Goal: Task Accomplishment & Management: Manage account settings

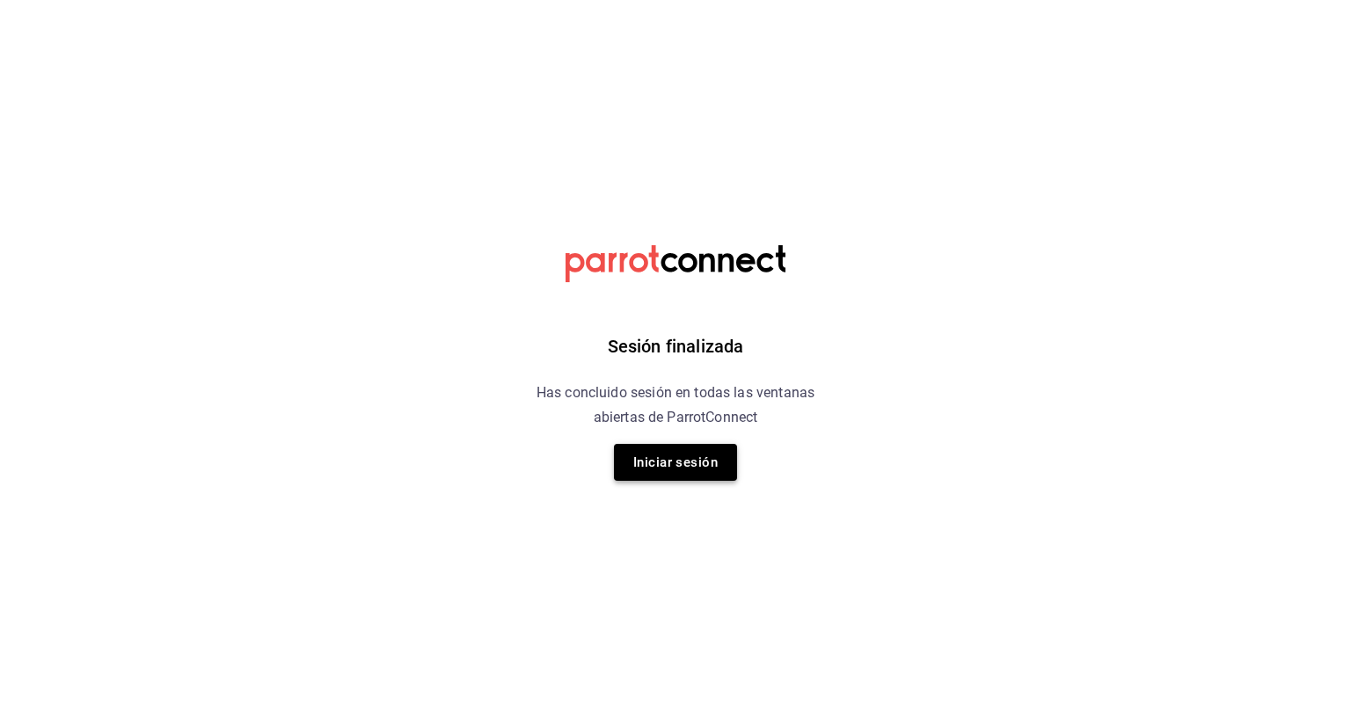
click at [679, 462] on button "Iniciar sesión" at bounding box center [675, 462] width 123 height 37
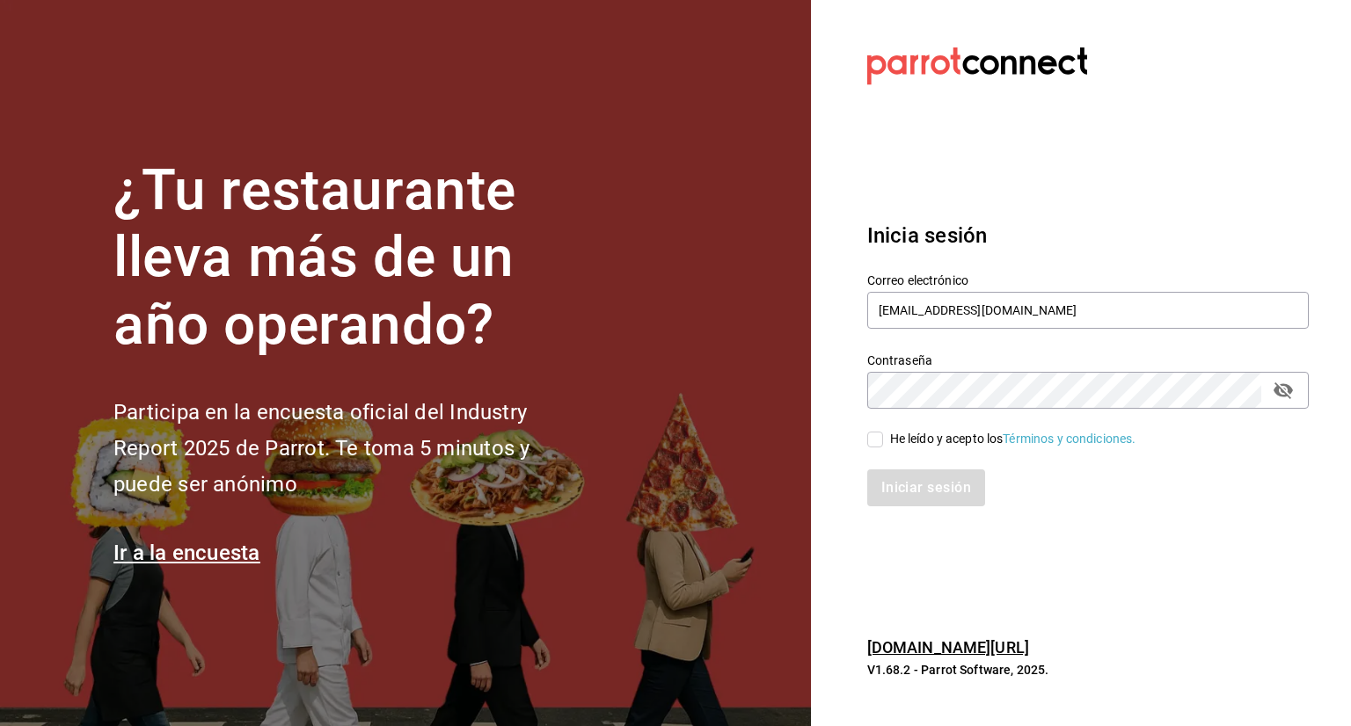
click at [877, 442] on input "He leído y acepto los Términos y condiciones." at bounding box center [875, 440] width 16 height 16
checkbox input "true"
click at [974, 490] on button "Iniciar sesión" at bounding box center [927, 488] width 120 height 37
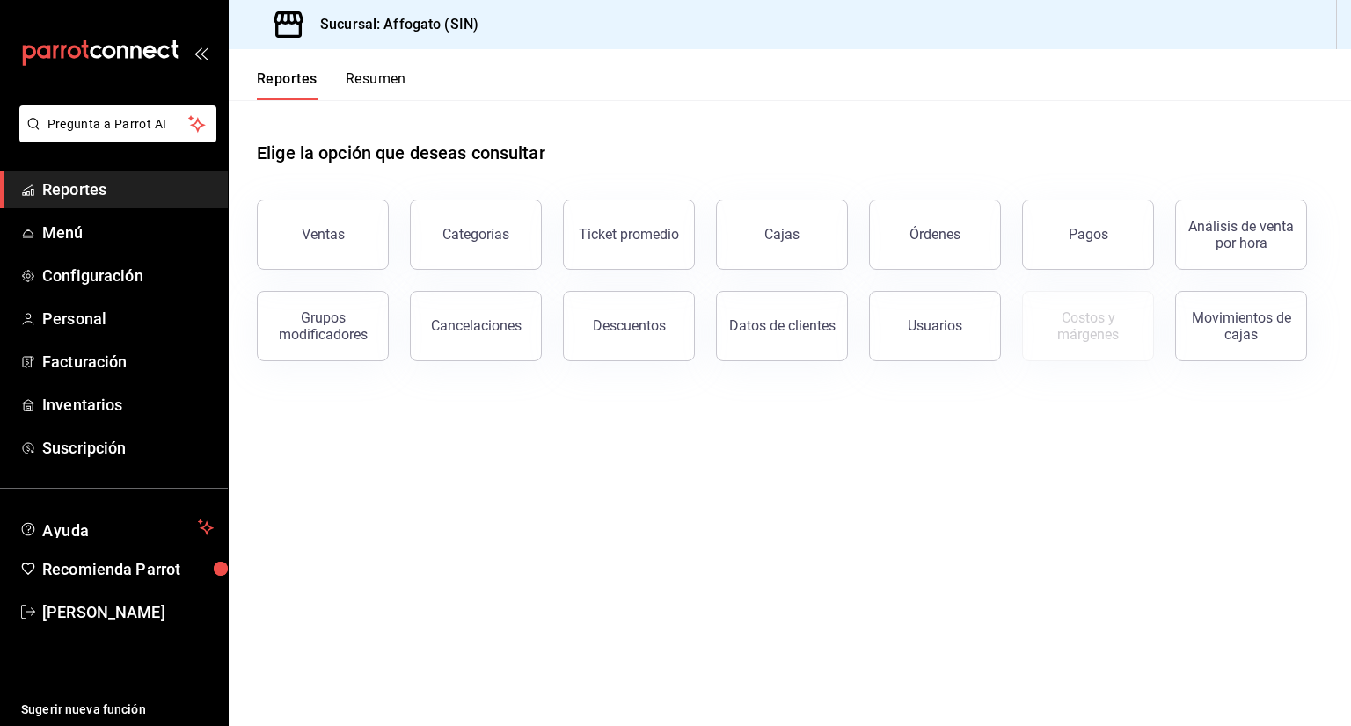
click at [387, 81] on button "Resumen" at bounding box center [376, 85] width 61 height 30
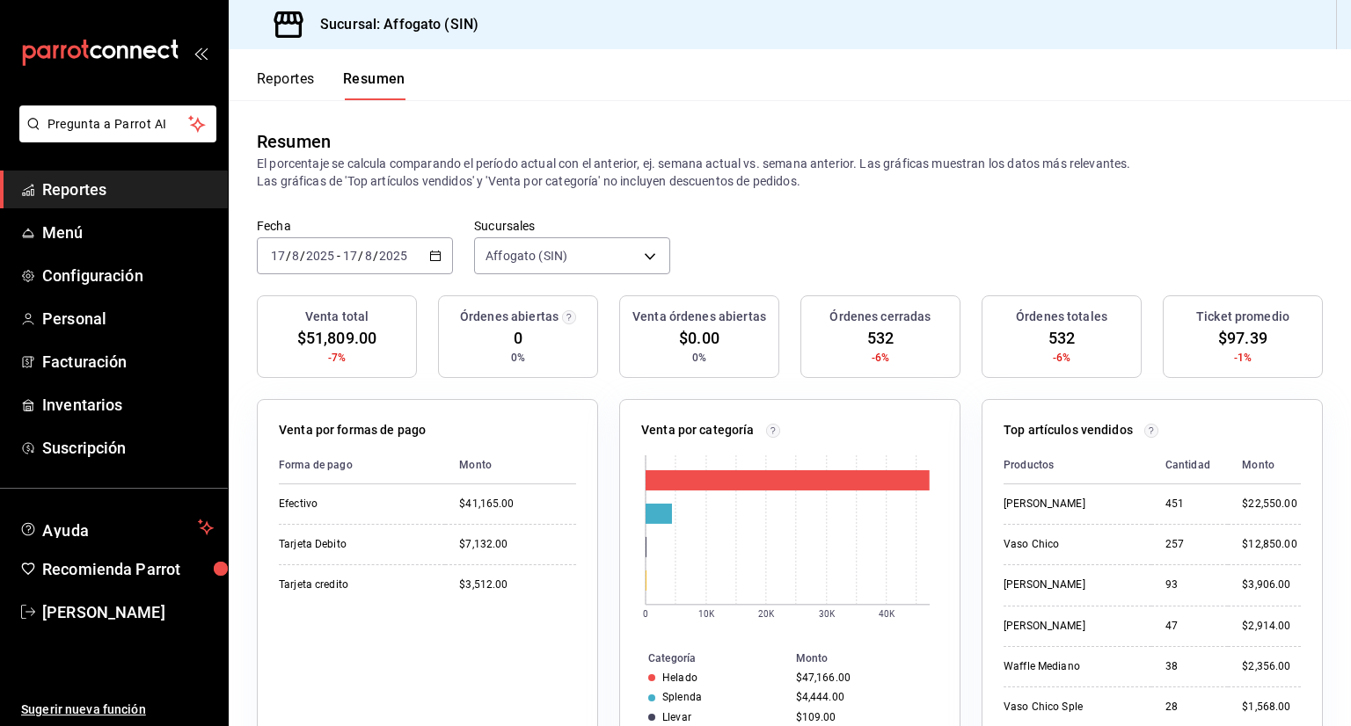
click at [113, 186] on span "Reportes" at bounding box center [127, 190] width 171 height 24
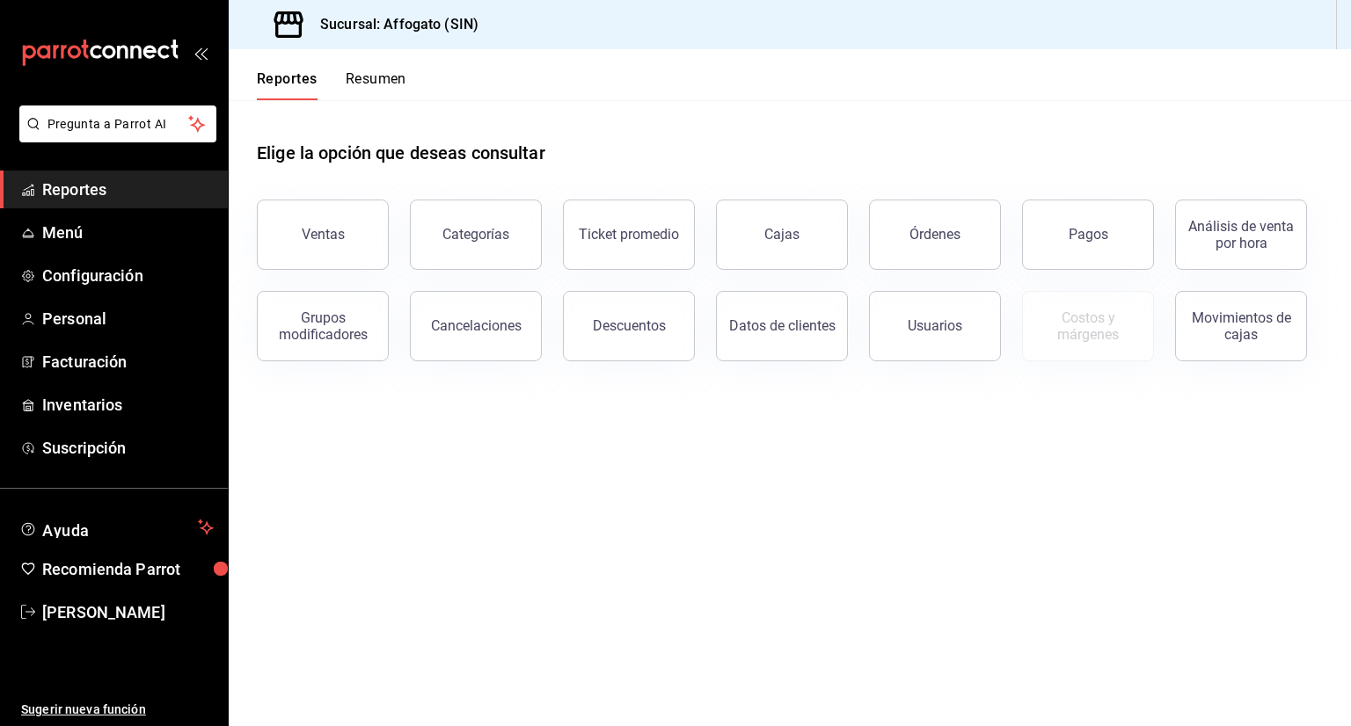
click at [387, 78] on button "Resumen" at bounding box center [376, 85] width 61 height 30
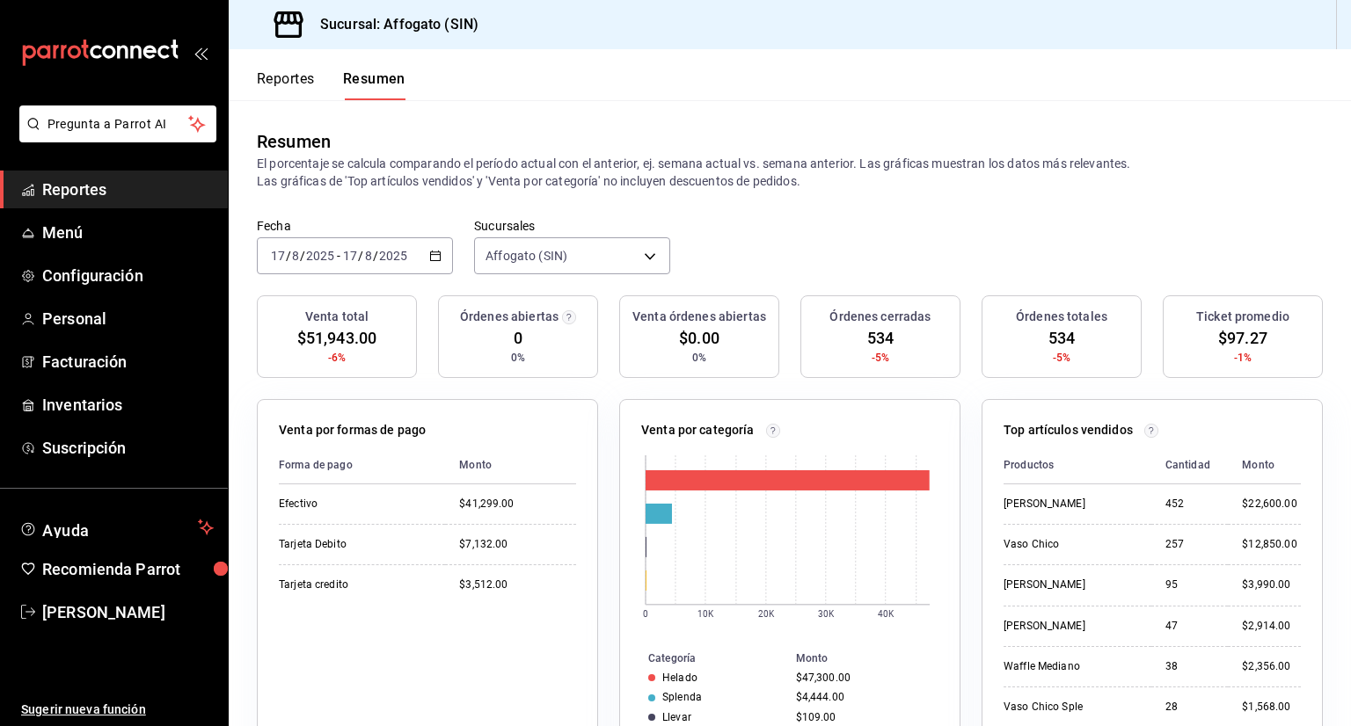
click at [98, 183] on span "Reportes" at bounding box center [127, 190] width 171 height 24
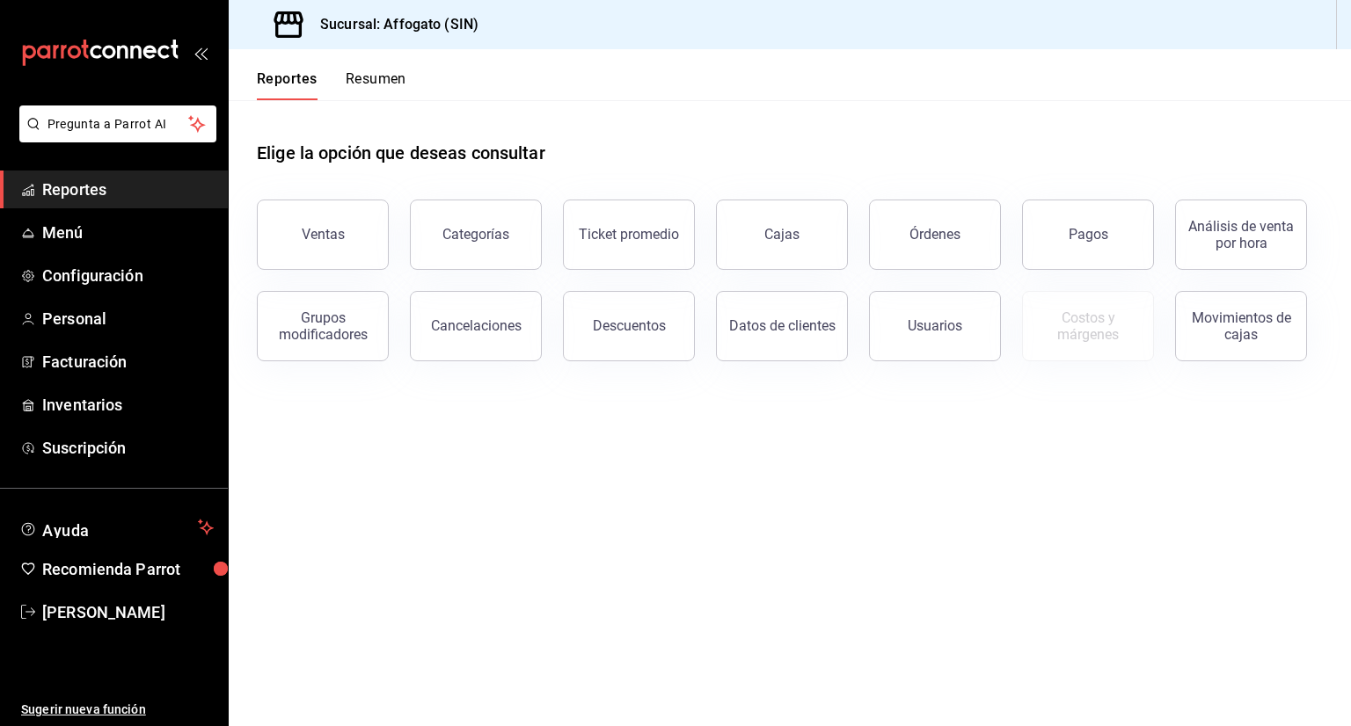
click at [371, 71] on button "Resumen" at bounding box center [376, 85] width 61 height 30
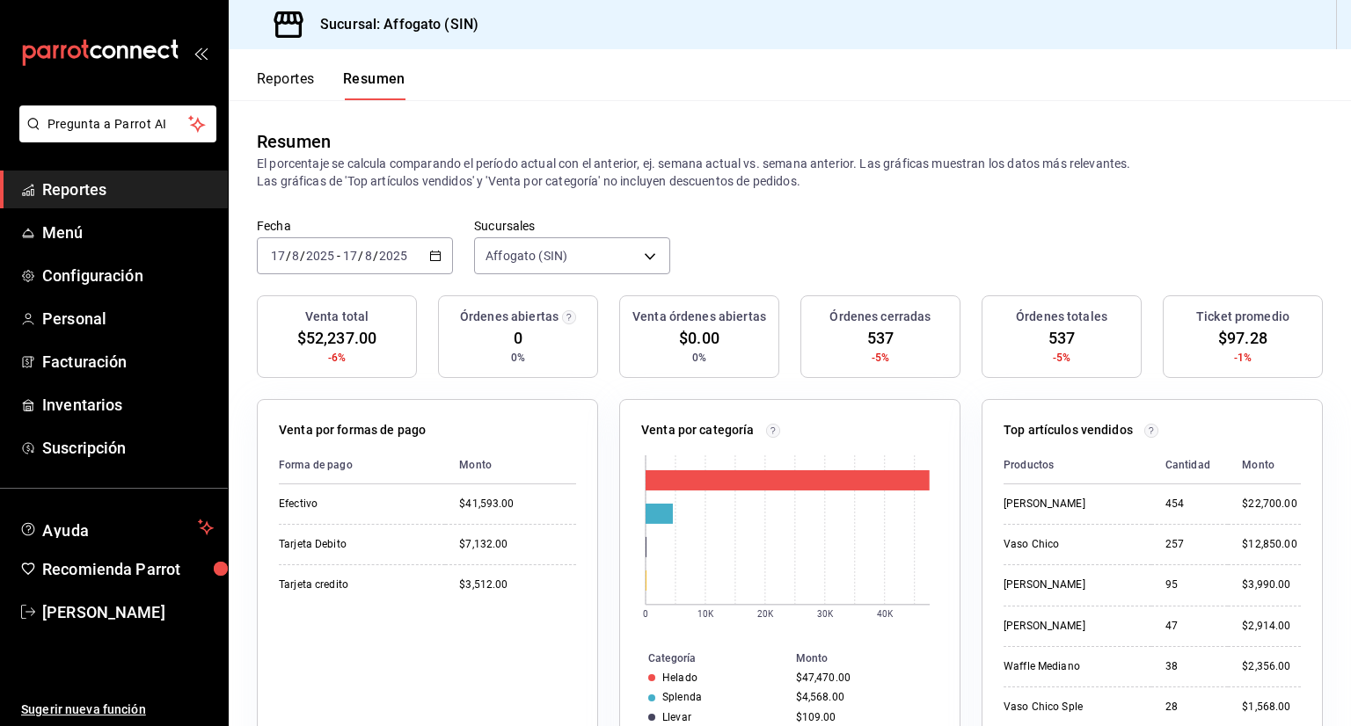
click at [380, 45] on div "Sucursal: Affogato (SIN)" at bounding box center [364, 24] width 243 height 49
click at [109, 193] on span "Reportes" at bounding box center [127, 190] width 171 height 24
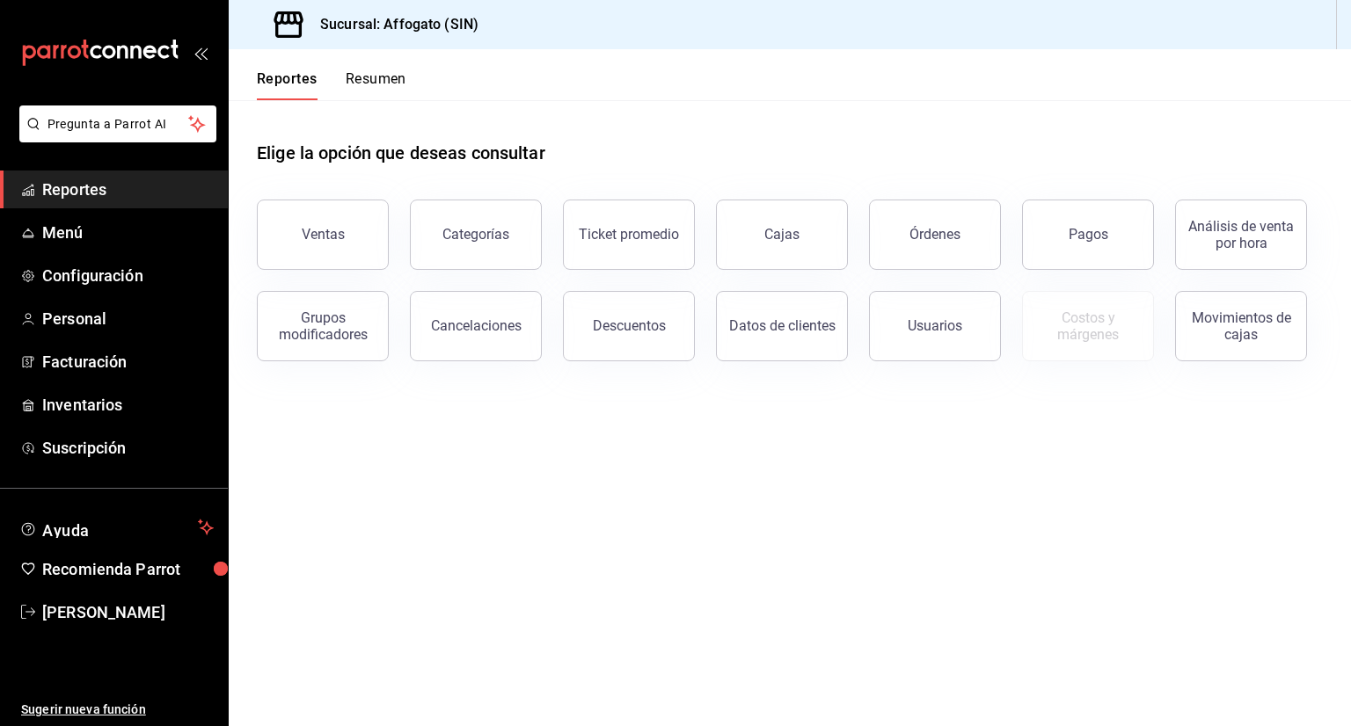
click at [376, 77] on button "Resumen" at bounding box center [376, 85] width 61 height 30
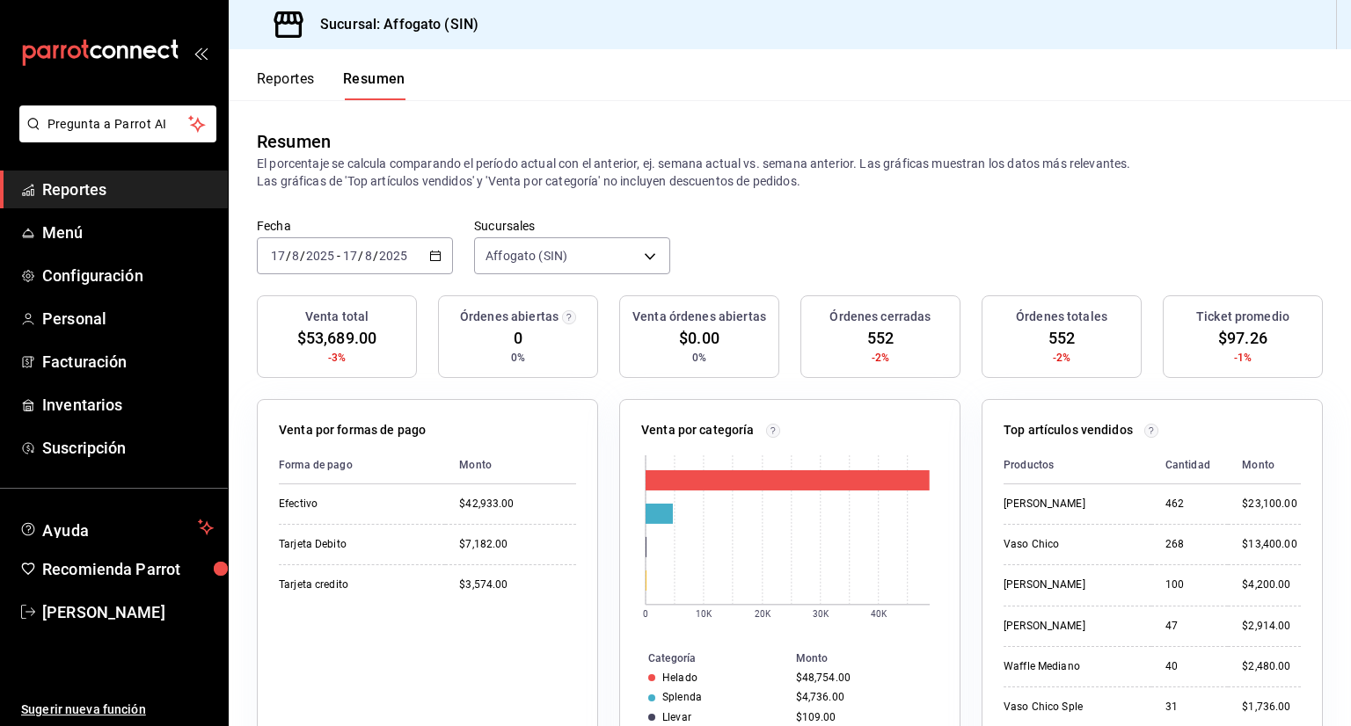
click at [98, 185] on span "Reportes" at bounding box center [127, 190] width 171 height 24
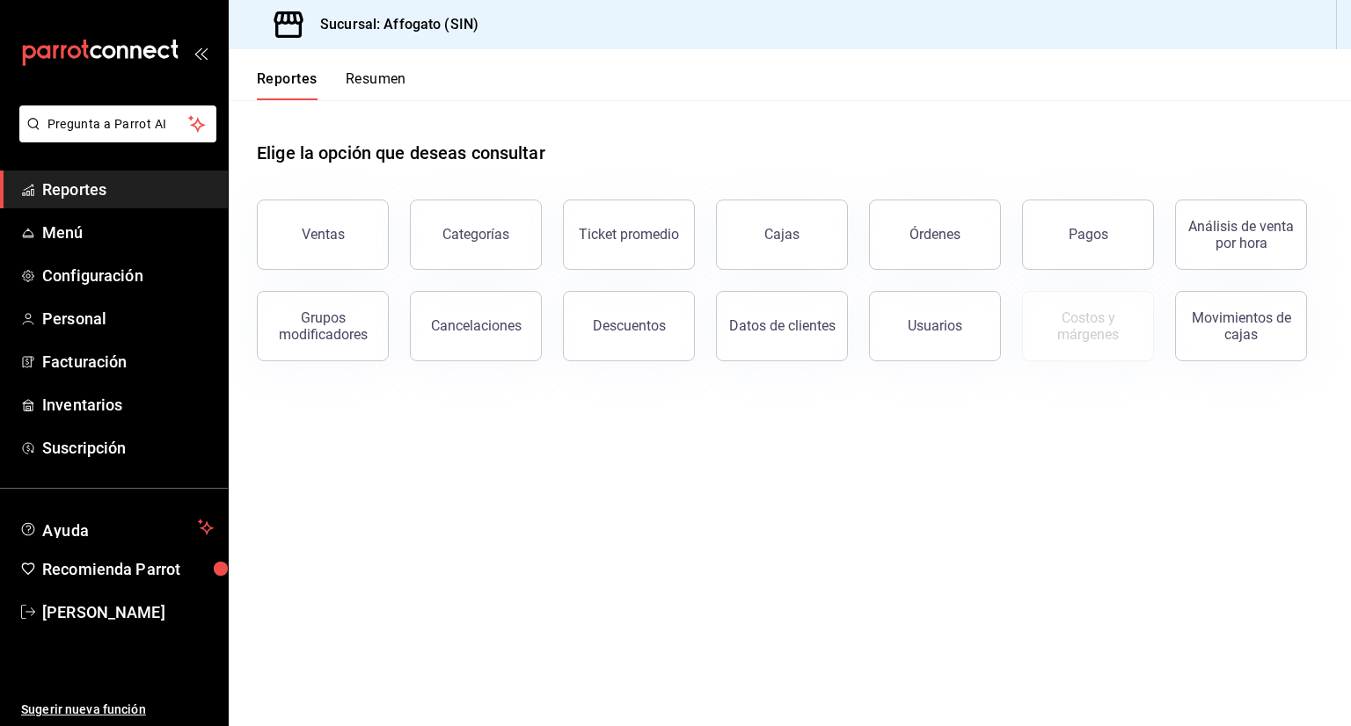
click at [363, 77] on button "Resumen" at bounding box center [376, 85] width 61 height 30
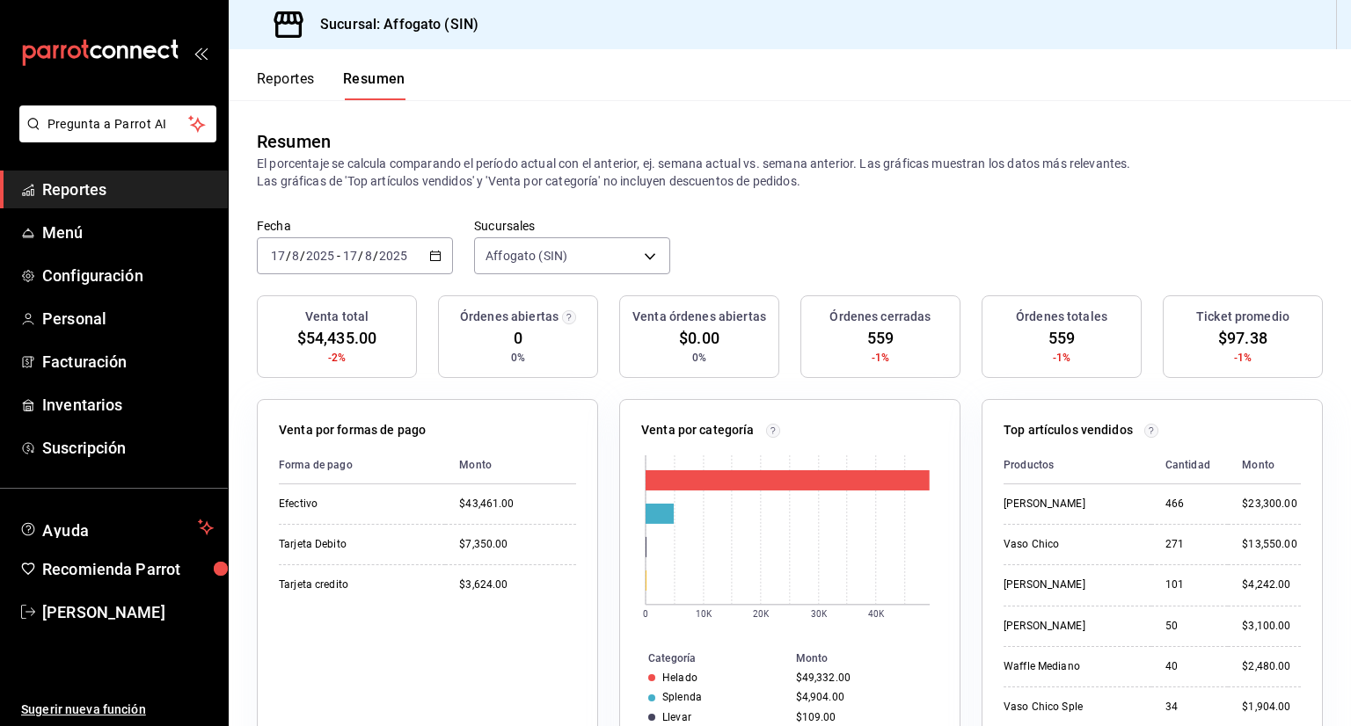
click at [98, 183] on span "Reportes" at bounding box center [127, 190] width 171 height 24
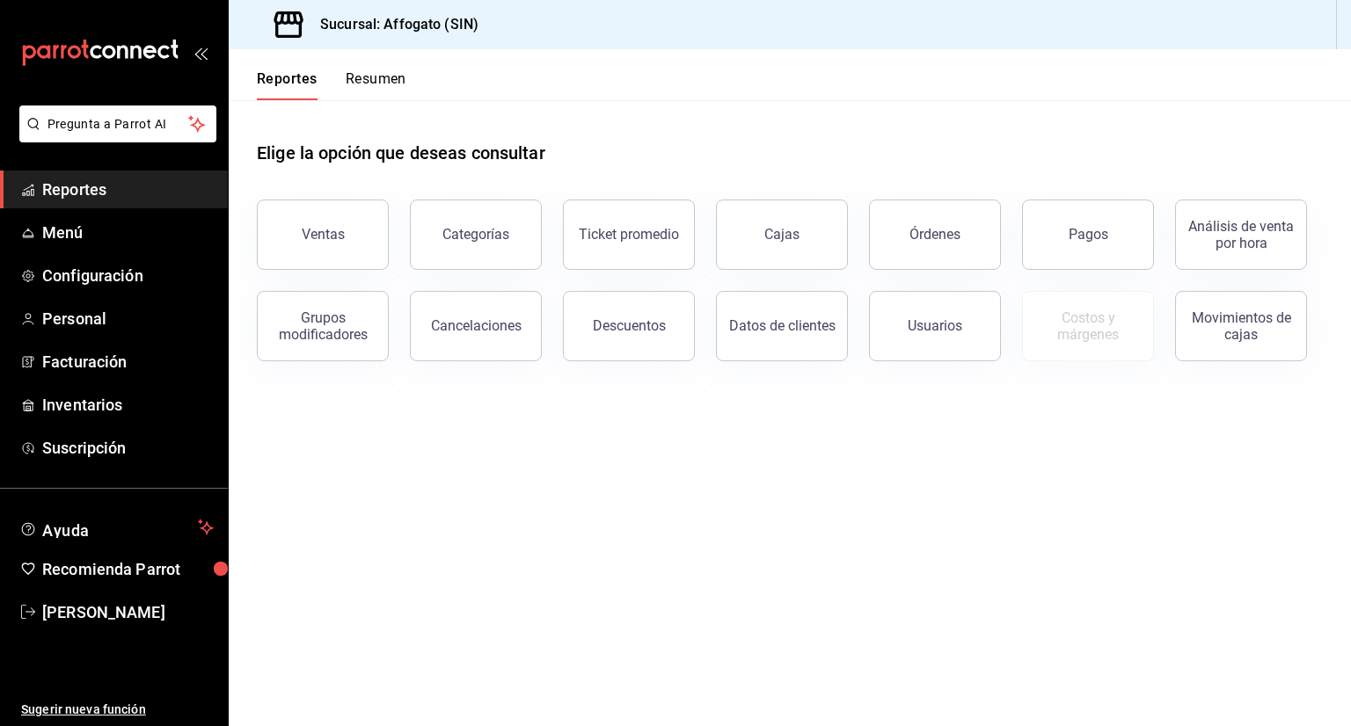
click at [390, 74] on button "Resumen" at bounding box center [376, 85] width 61 height 30
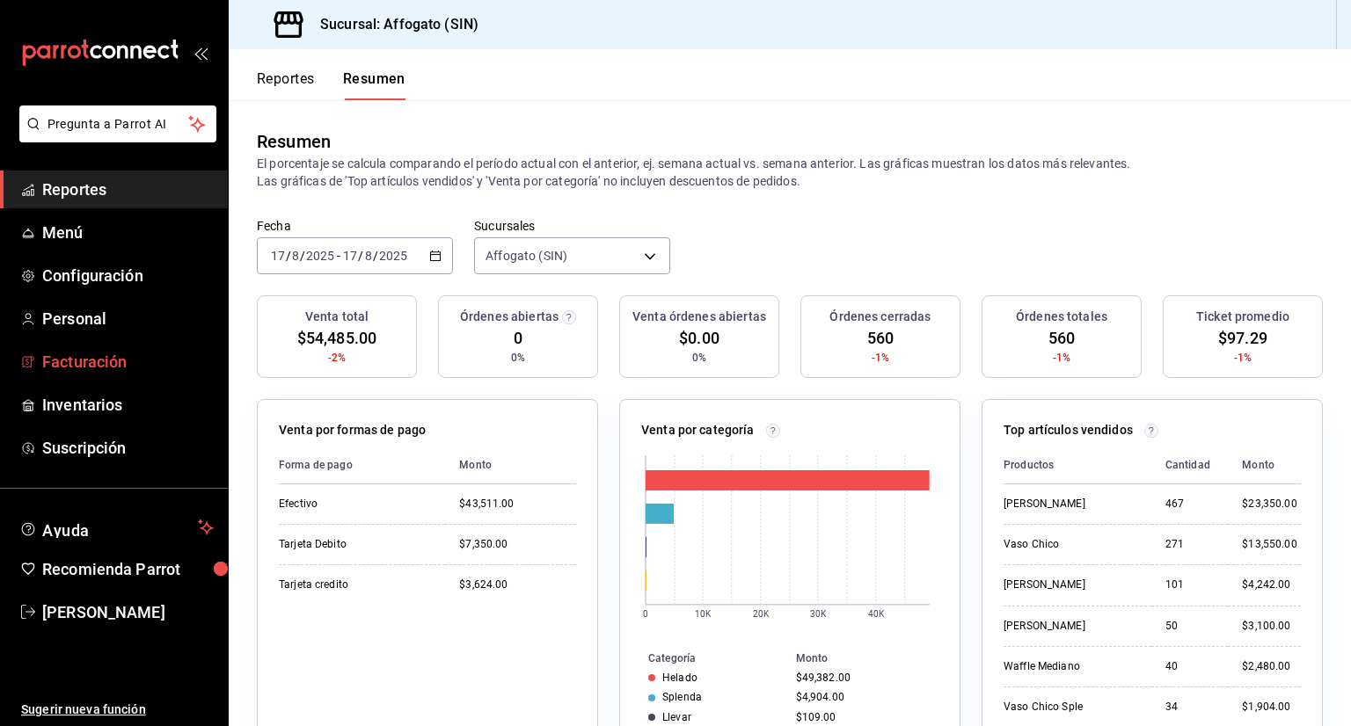
click at [116, 360] on span "Facturación" at bounding box center [127, 362] width 171 height 24
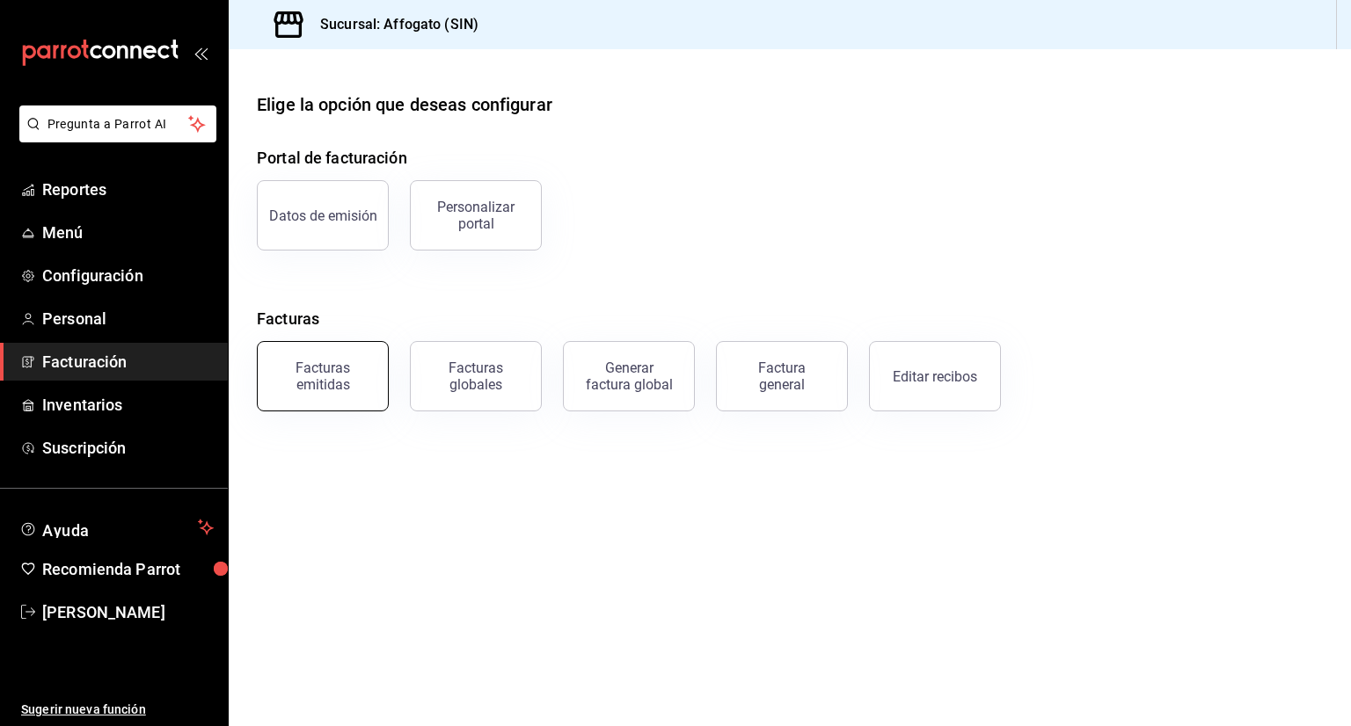
click at [340, 375] on div "Facturas emitidas" at bounding box center [322, 376] width 109 height 33
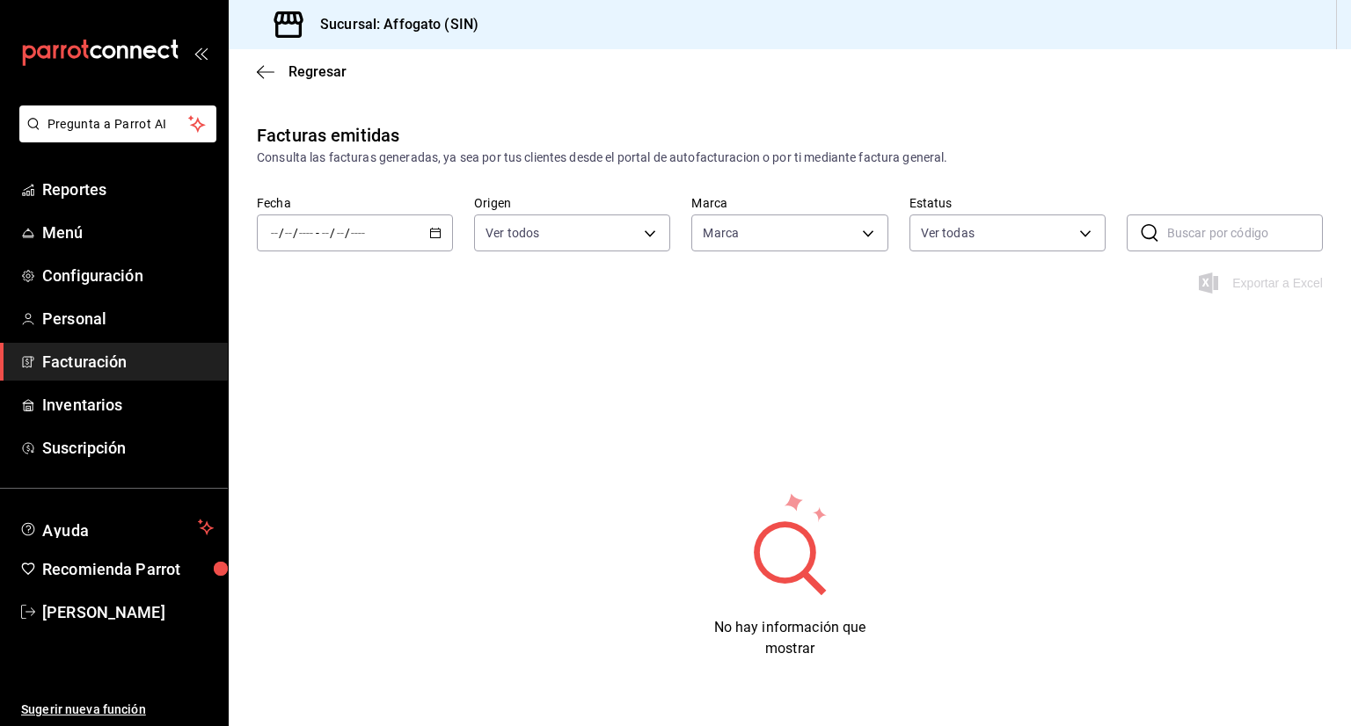
type input "bbc168be-d95f-4a83-8cf4-7438ee6b39ac"
click at [440, 228] on div "/ / - / /" at bounding box center [355, 233] width 196 height 37
click at [329, 398] on span "Mes actual" at bounding box center [340, 405] width 136 height 18
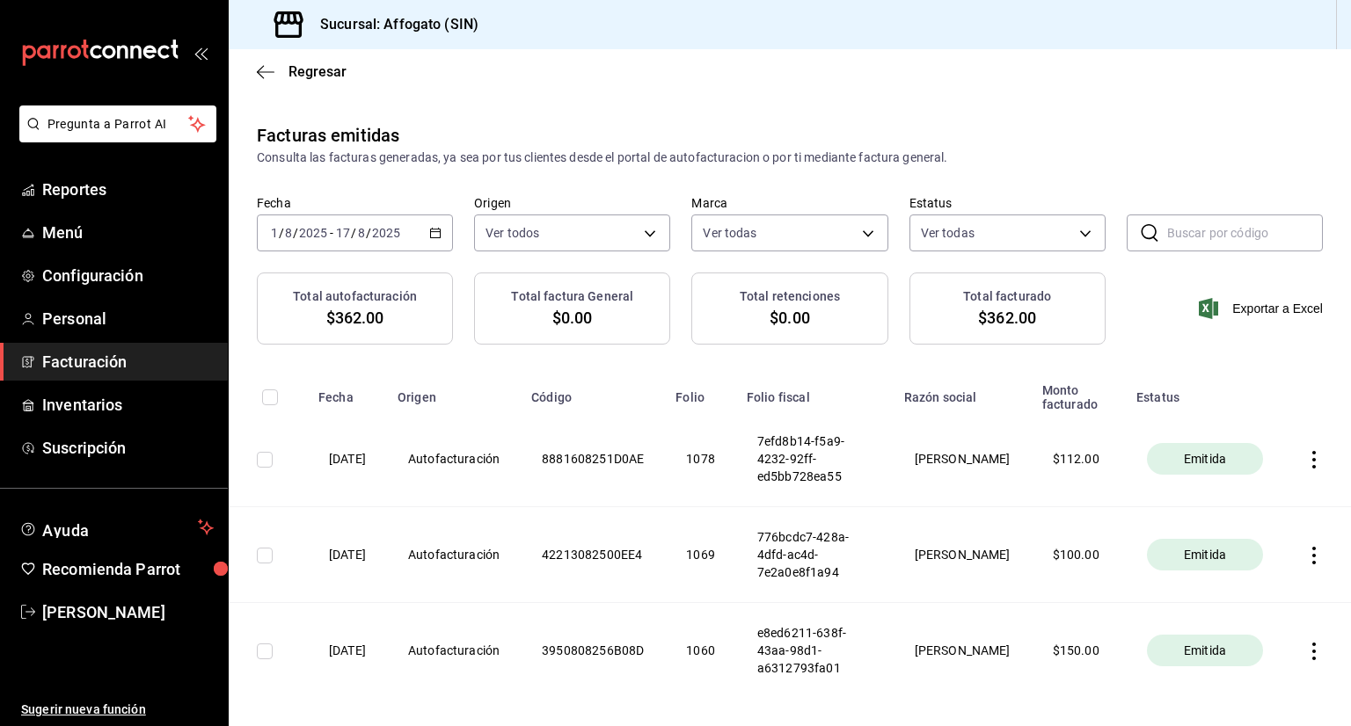
click at [117, 363] on span "Facturación" at bounding box center [127, 362] width 171 height 24
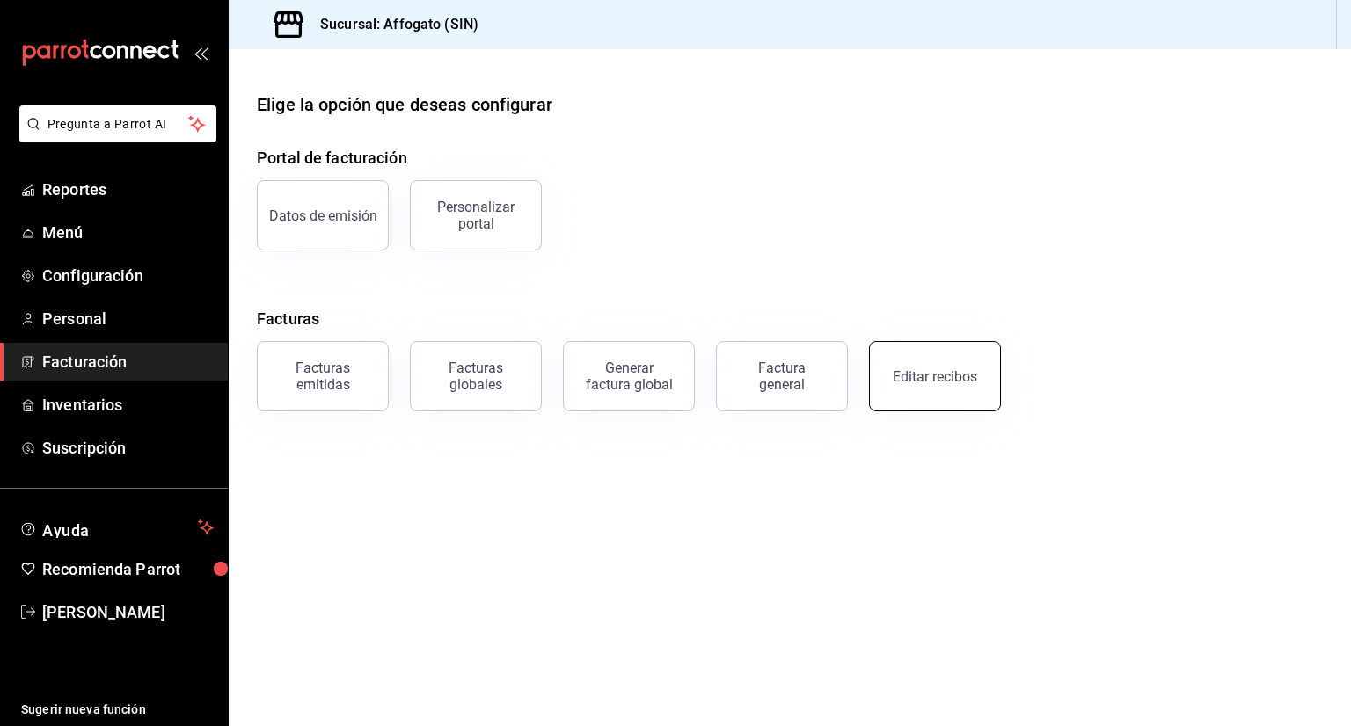
click at [946, 360] on button "Editar recibos" at bounding box center [935, 376] width 132 height 70
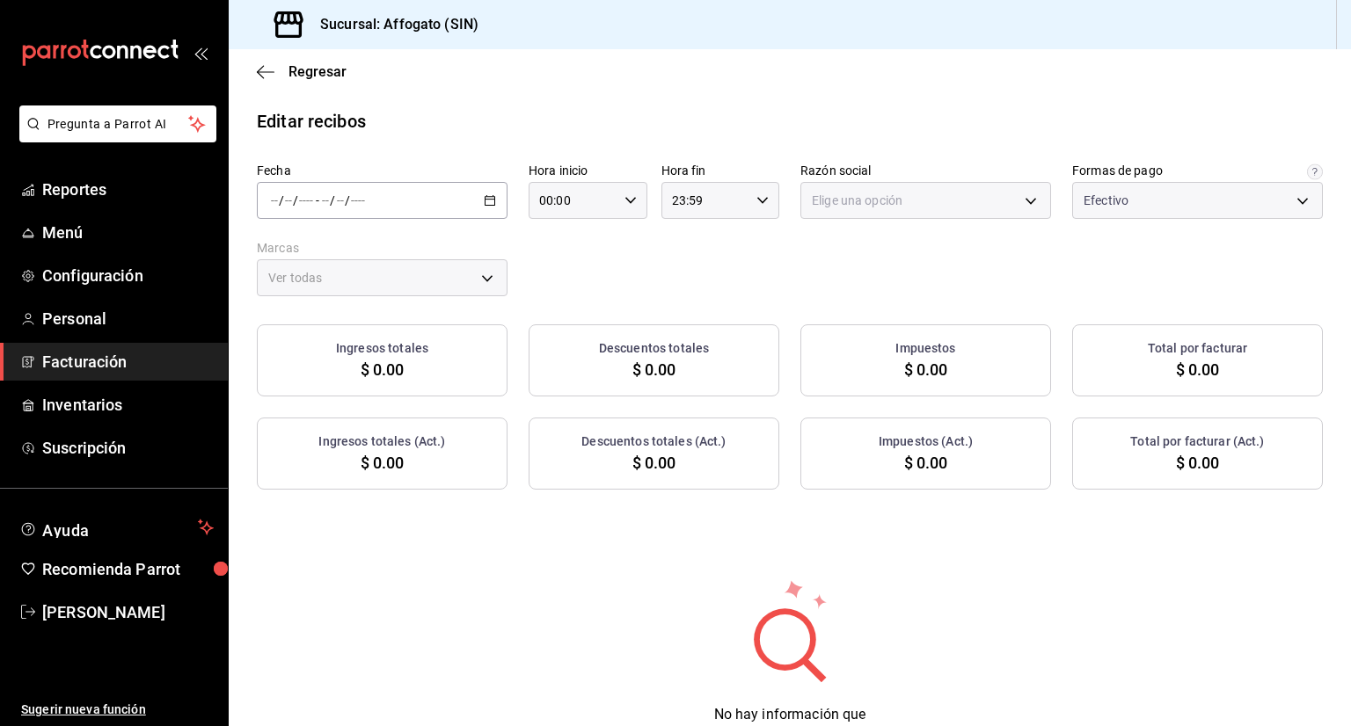
type input "1db67f47-450b-4ae6-8e35-7ef6388c7fc5"
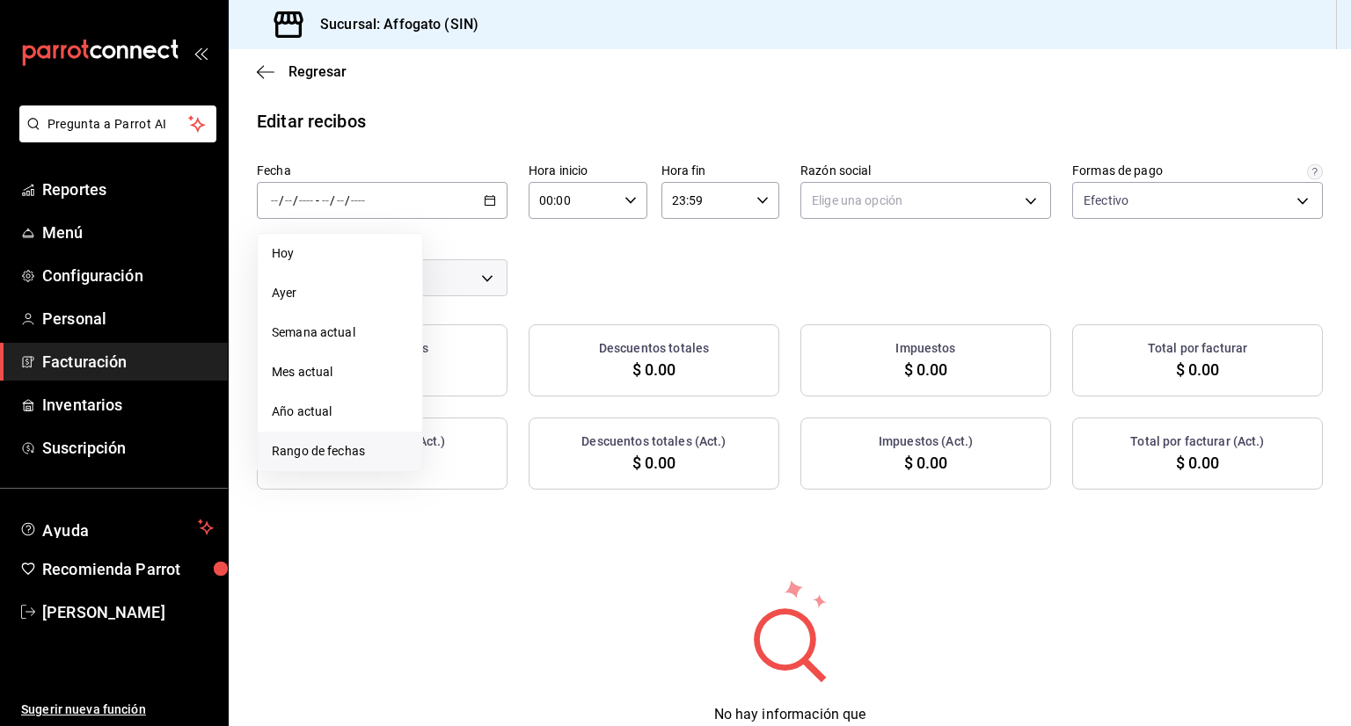
click at [338, 453] on span "Rango de fechas" at bounding box center [340, 451] width 136 height 18
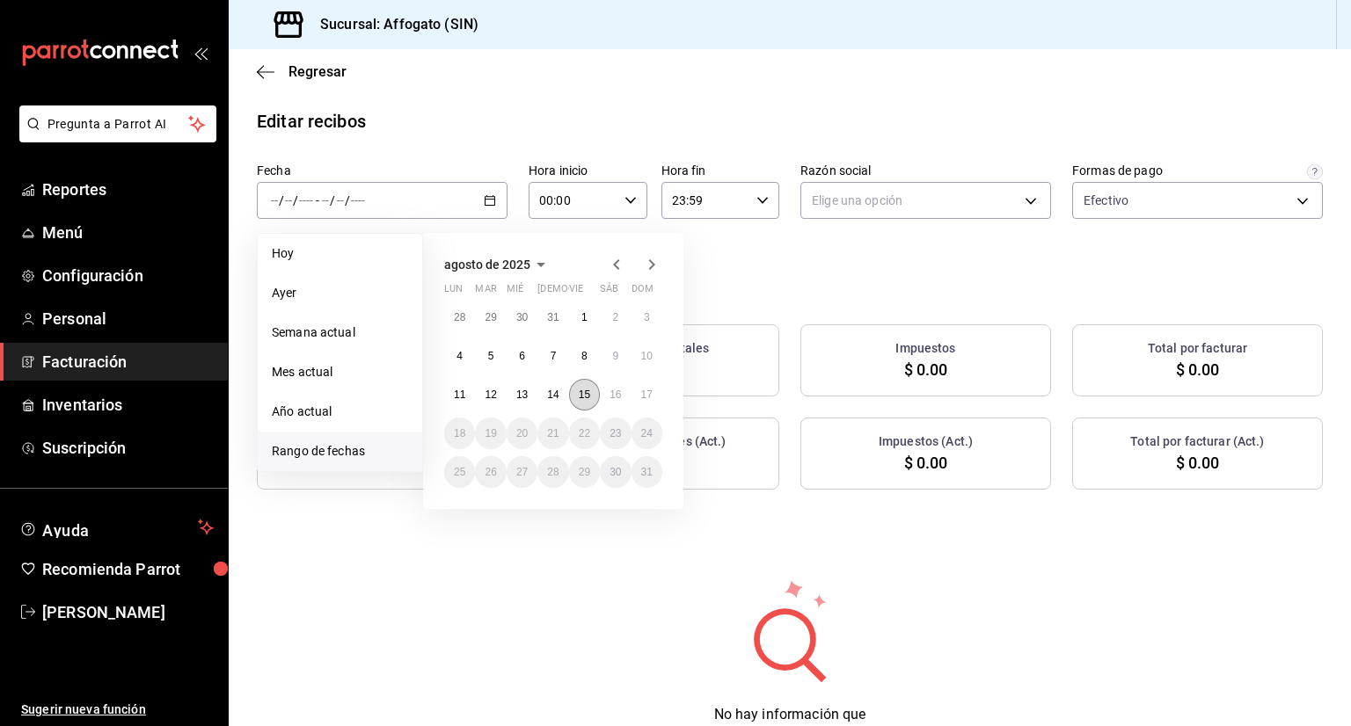
click at [586, 397] on abbr "15" at bounding box center [584, 395] width 11 height 12
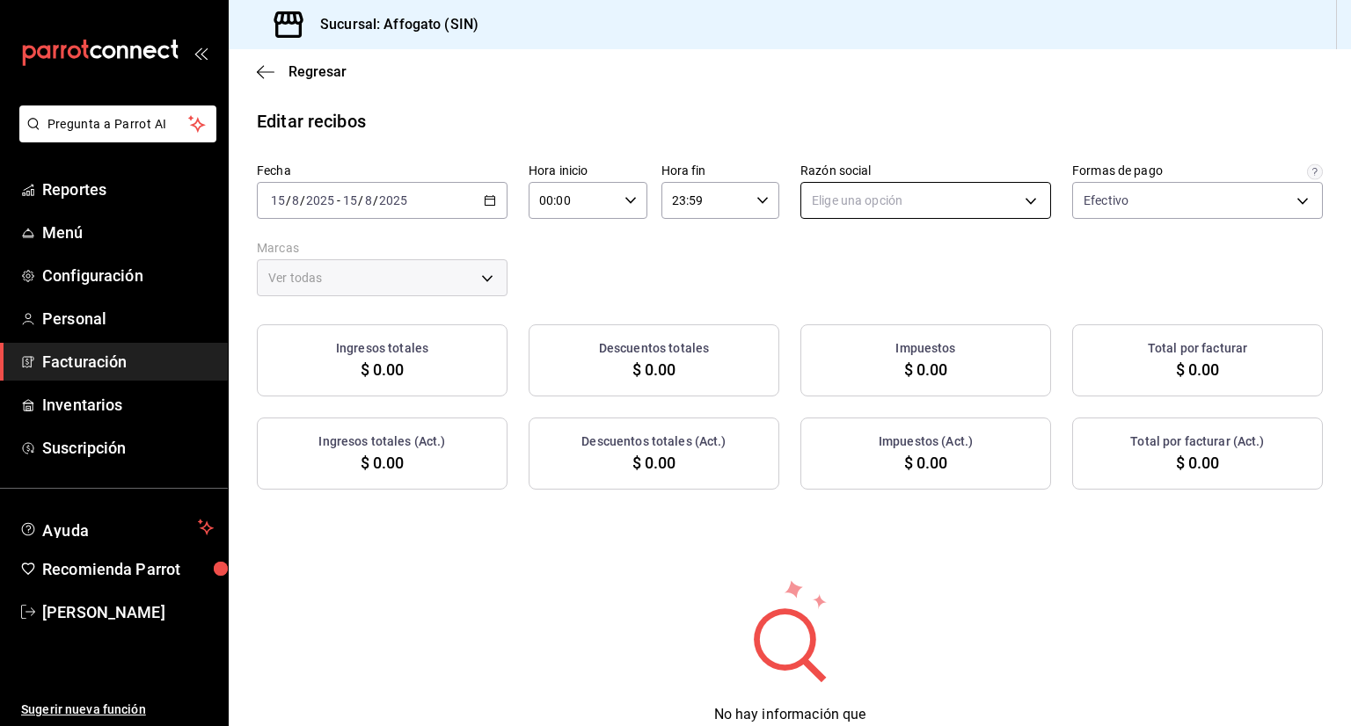
click at [1031, 197] on body "Pregunta a Parrot AI Reportes Menú Configuración Personal Facturación Inventari…" at bounding box center [675, 363] width 1351 height 726
click at [886, 287] on li "[PERSON_NAME]" at bounding box center [916, 290] width 245 height 33
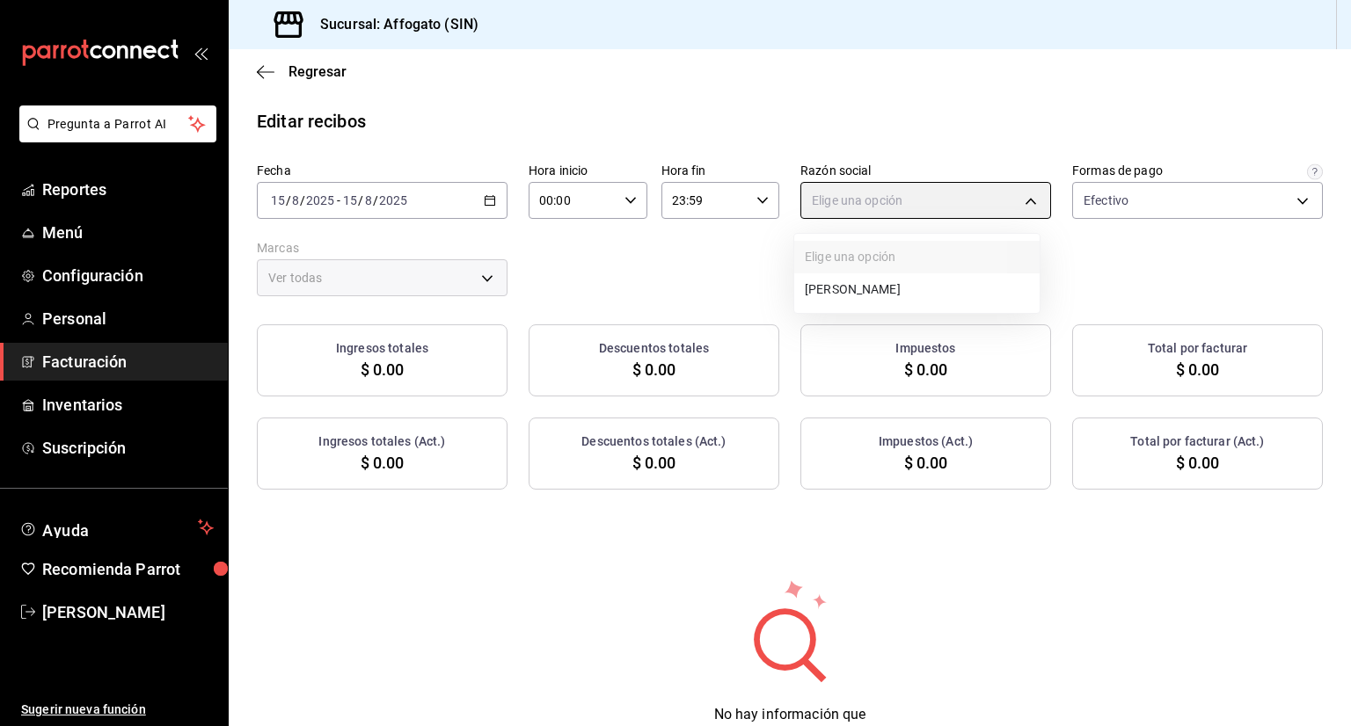
type input "75c015e8-5138-4c17-886d-1abe1406d2d4"
type input "bbc168be-d95f-4a83-8cf4-7438ee6b39ac"
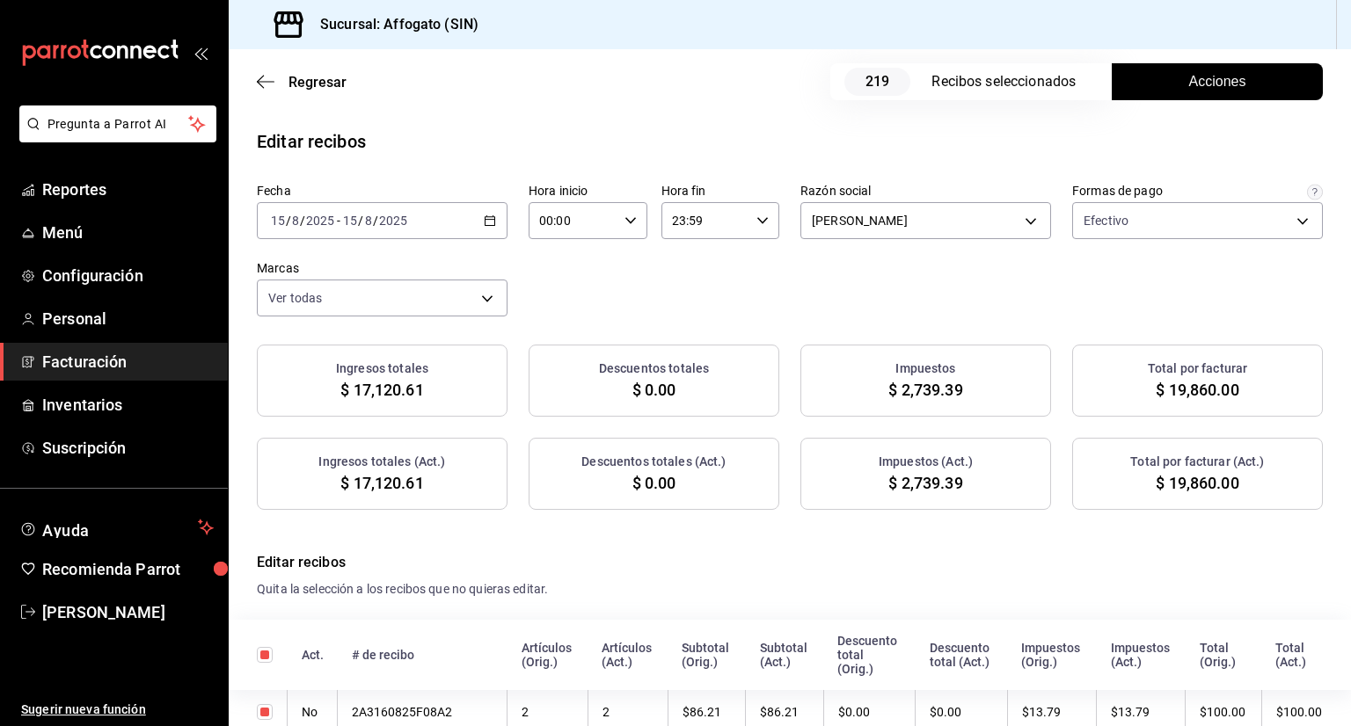
click at [1203, 82] on span "Acciones" at bounding box center [1217, 81] width 57 height 21
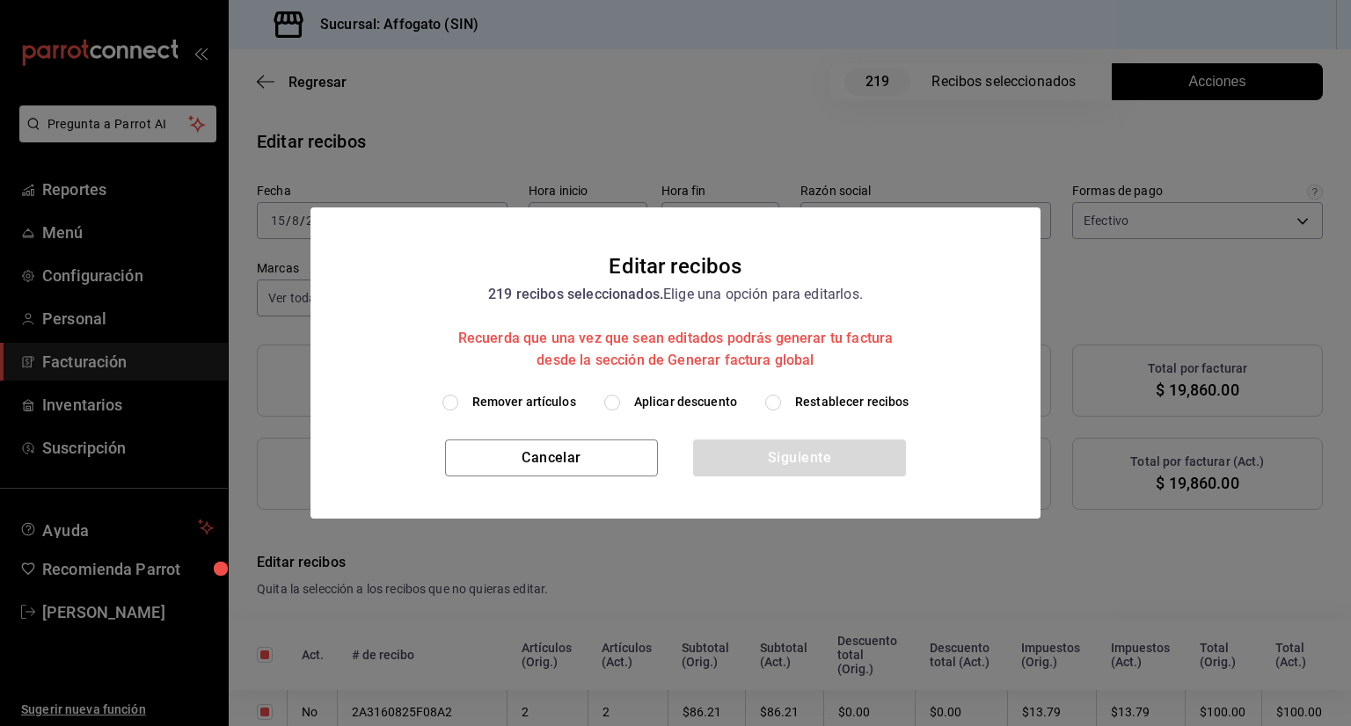
click at [452, 405] on input "Remover artículos" at bounding box center [450, 403] width 16 height 16
radio input "true"
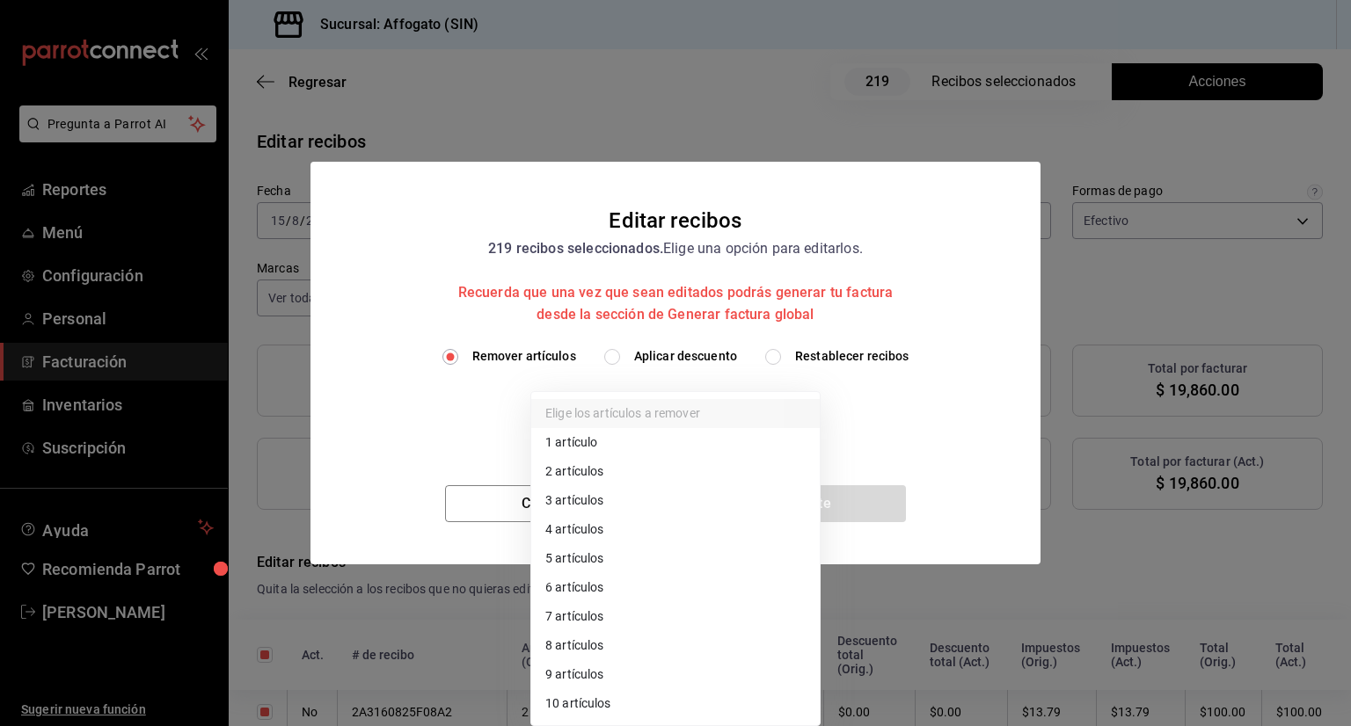
click at [802, 408] on body "Pregunta a Parrot AI Reportes Menú Configuración Personal Facturación Inventari…" at bounding box center [675, 363] width 1351 height 726
click at [588, 441] on li "1 artículo" at bounding box center [675, 442] width 288 height 29
type input "1"
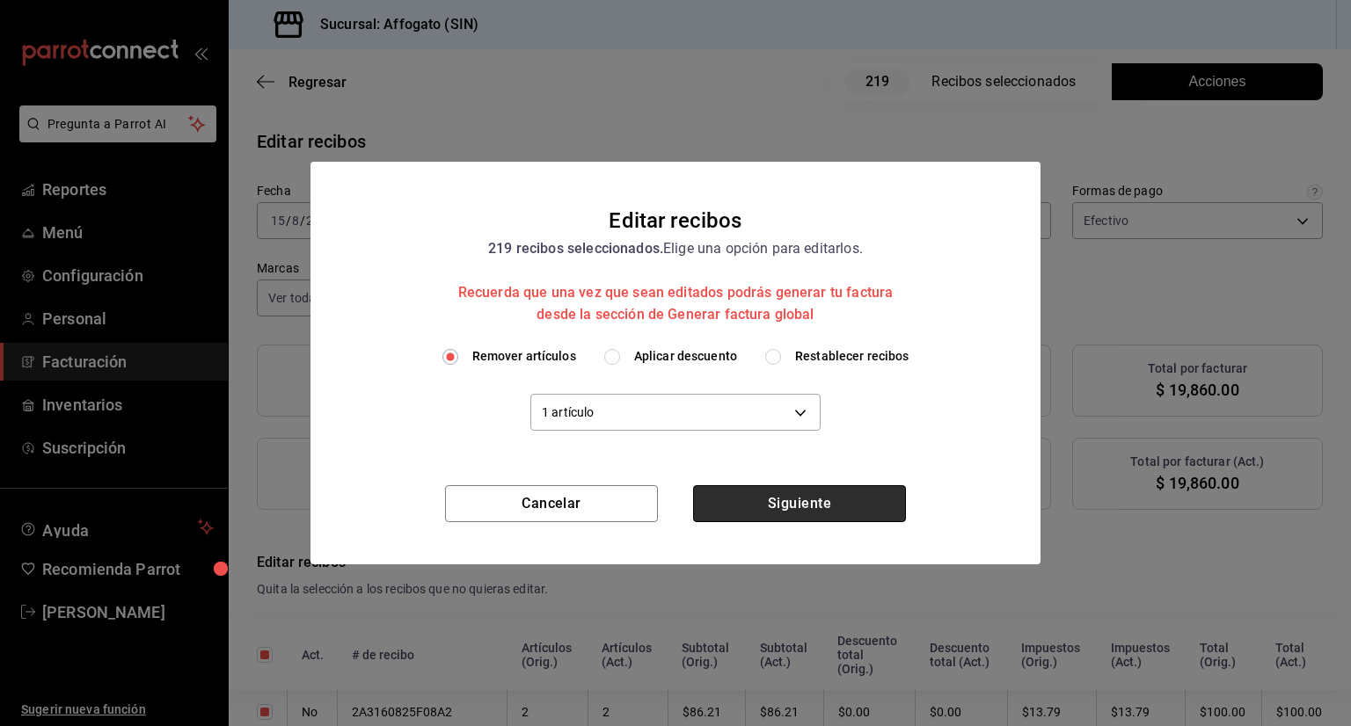
click at [785, 502] on button "Siguiente" at bounding box center [799, 503] width 213 height 37
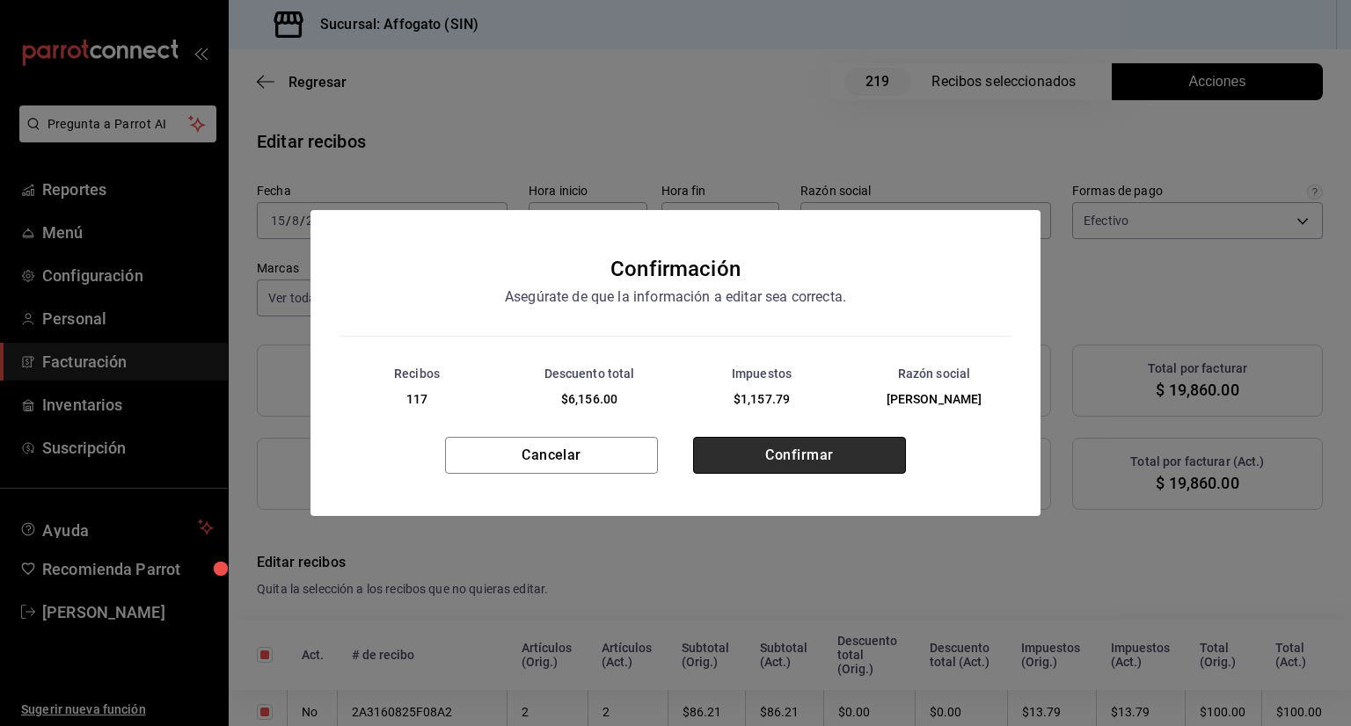
click at [749, 451] on button "Confirmar" at bounding box center [799, 455] width 213 height 37
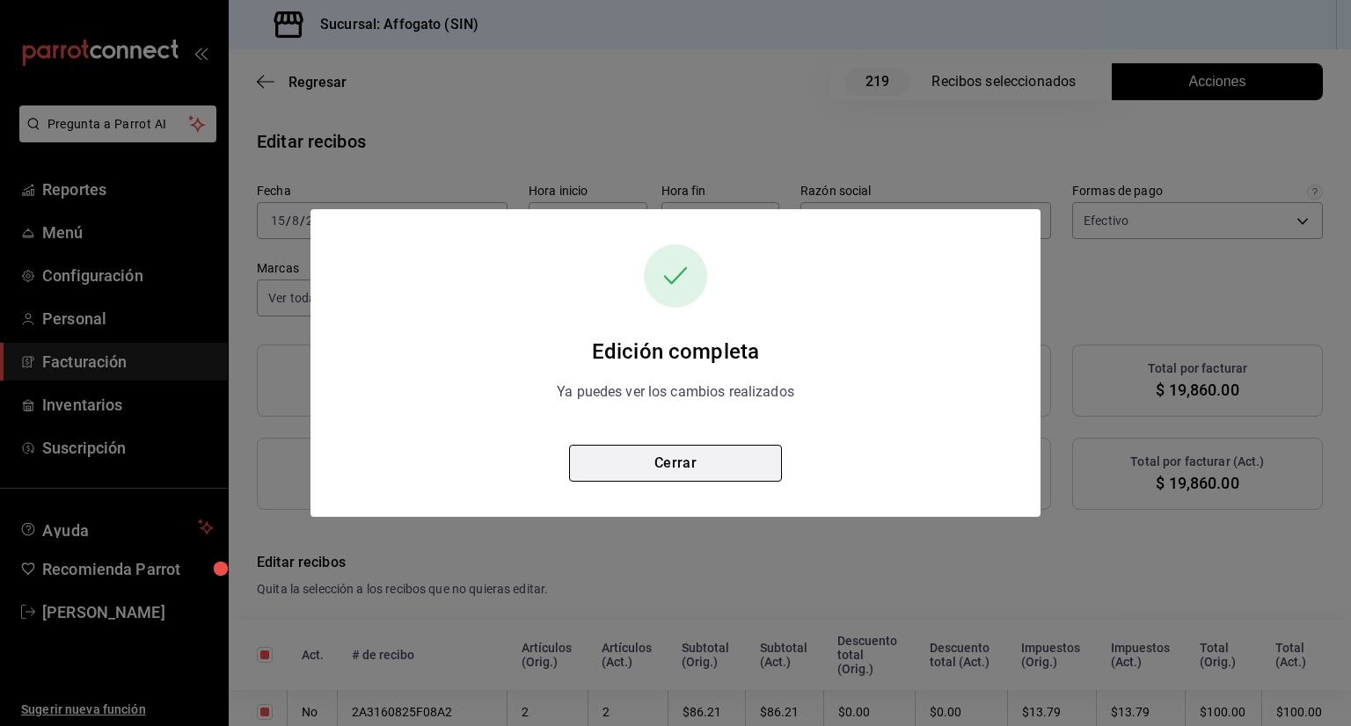
click at [688, 464] on button "Cerrar" at bounding box center [675, 463] width 213 height 37
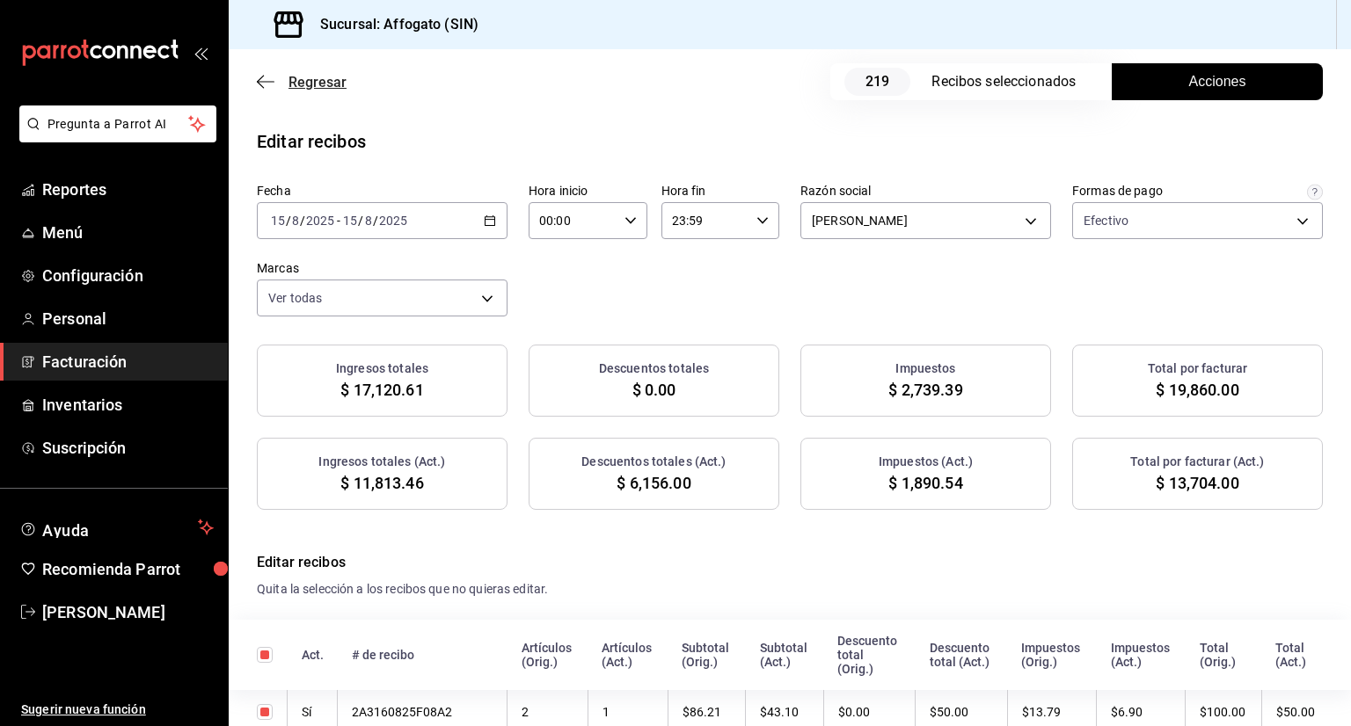
click at [257, 81] on icon "button" at bounding box center [260, 82] width 7 height 13
